Goal: Transaction & Acquisition: Register for event/course

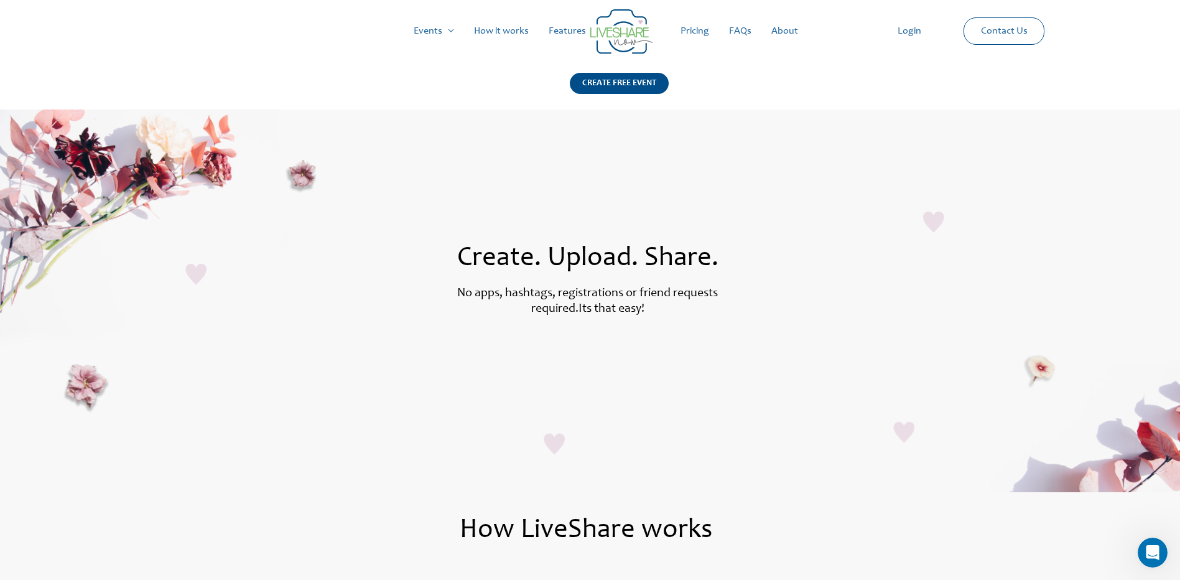
click at [696, 32] on link "Pricing" at bounding box center [695, 31] width 49 height 40
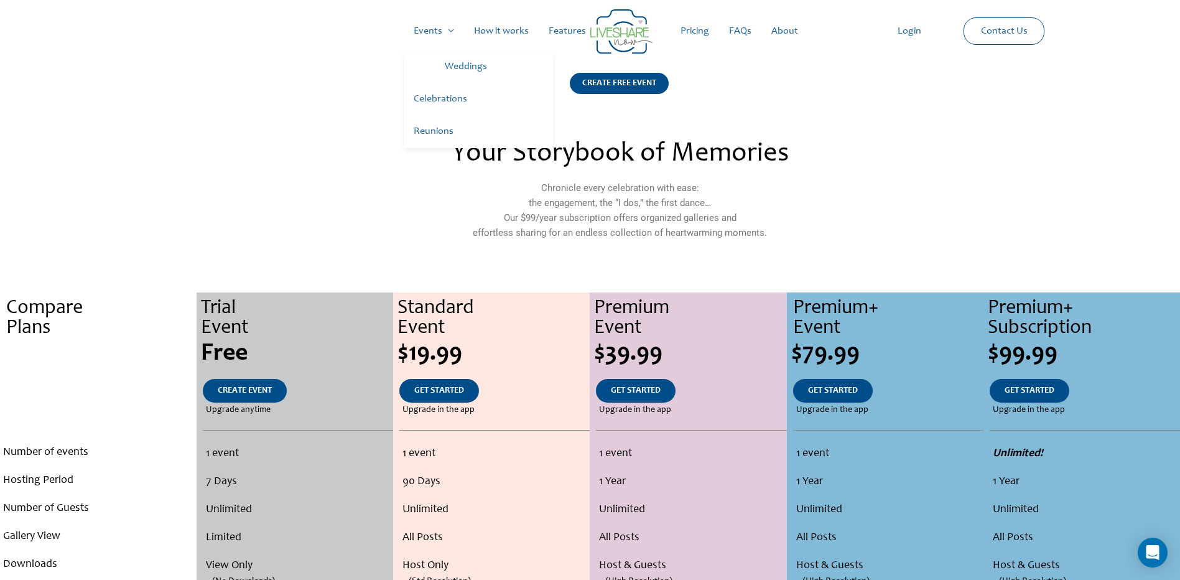
click at [447, 29] on link "Events" at bounding box center [434, 31] width 60 height 40
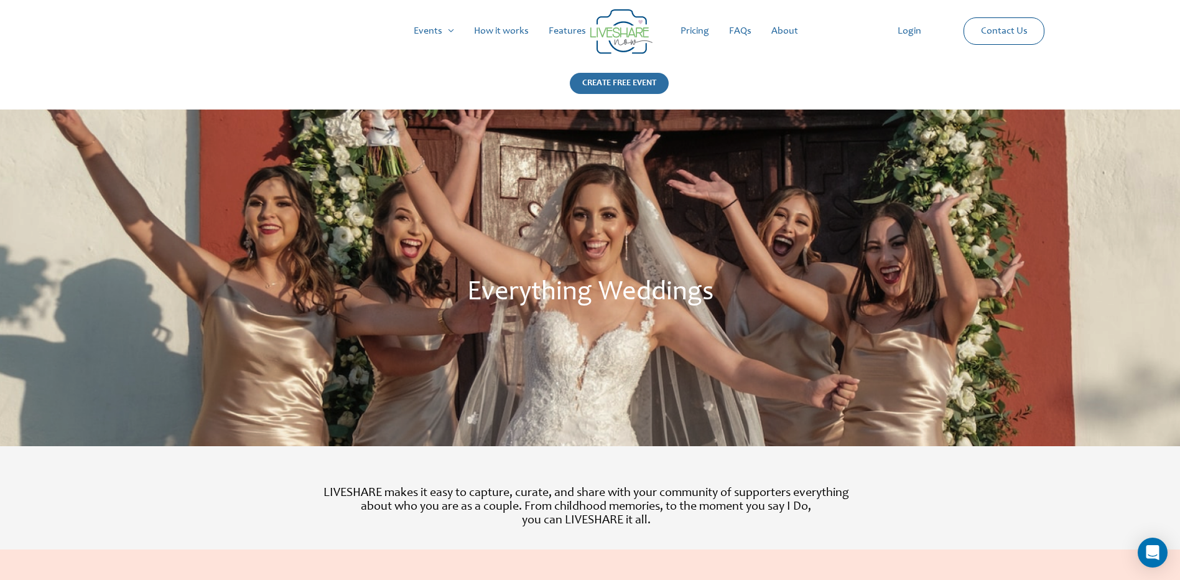
click at [631, 79] on div "CREATE FREE EVENT" at bounding box center [619, 83] width 99 height 21
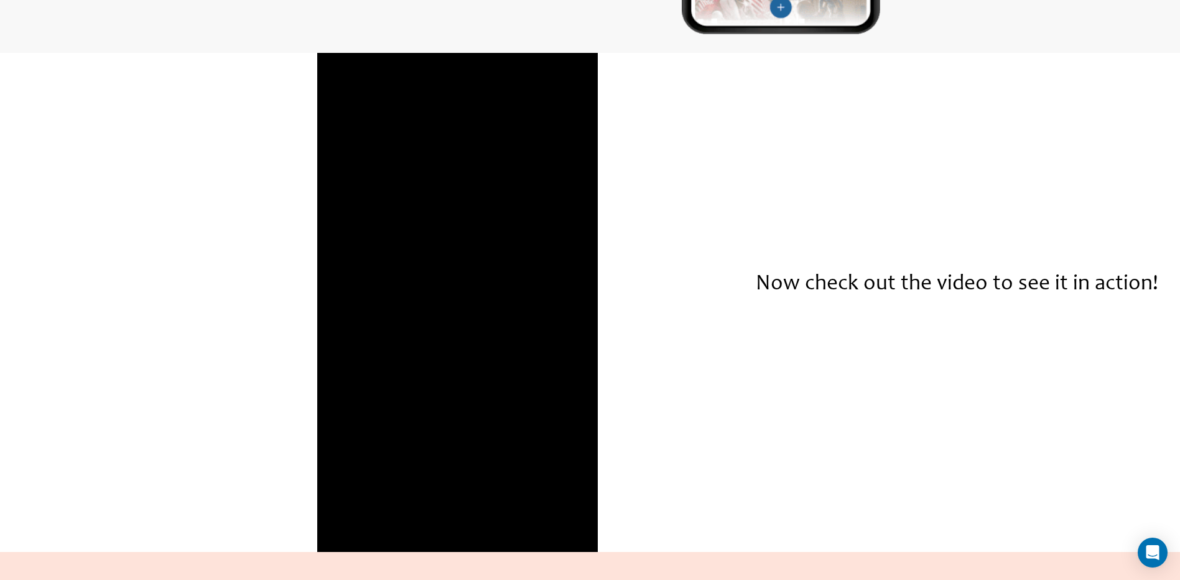
scroll to position [2008, 0]
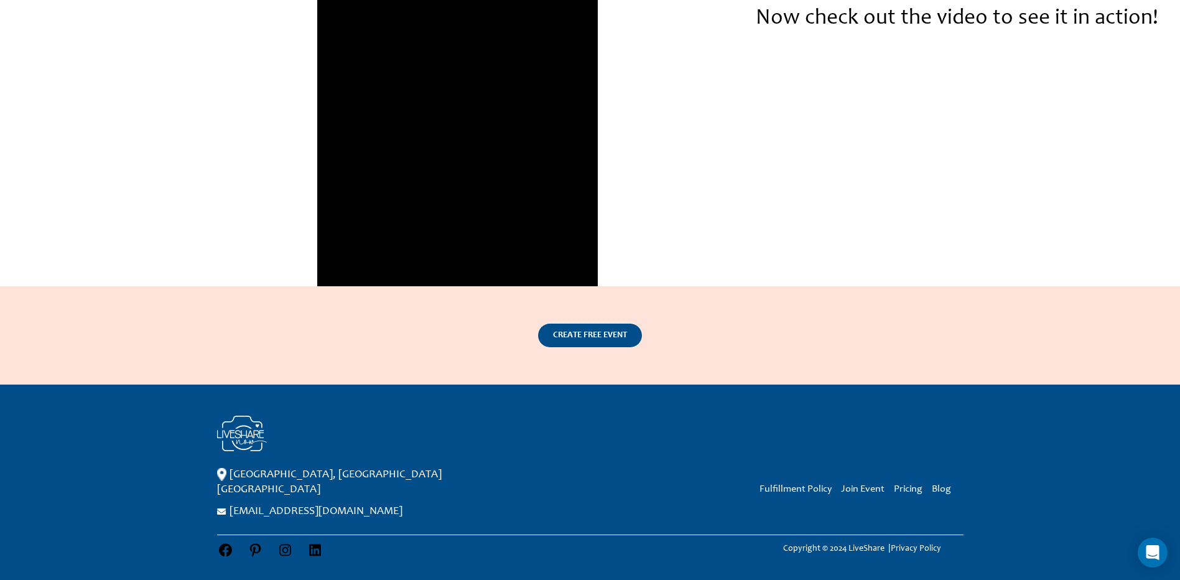
drag, startPoint x: 591, startPoint y: 338, endPoint x: 675, endPoint y: 343, distance: 84.1
click at [591, 338] on span "CREATE FREE EVENT" at bounding box center [590, 335] width 74 height 9
